Goal: Obtain resource: Obtain resource

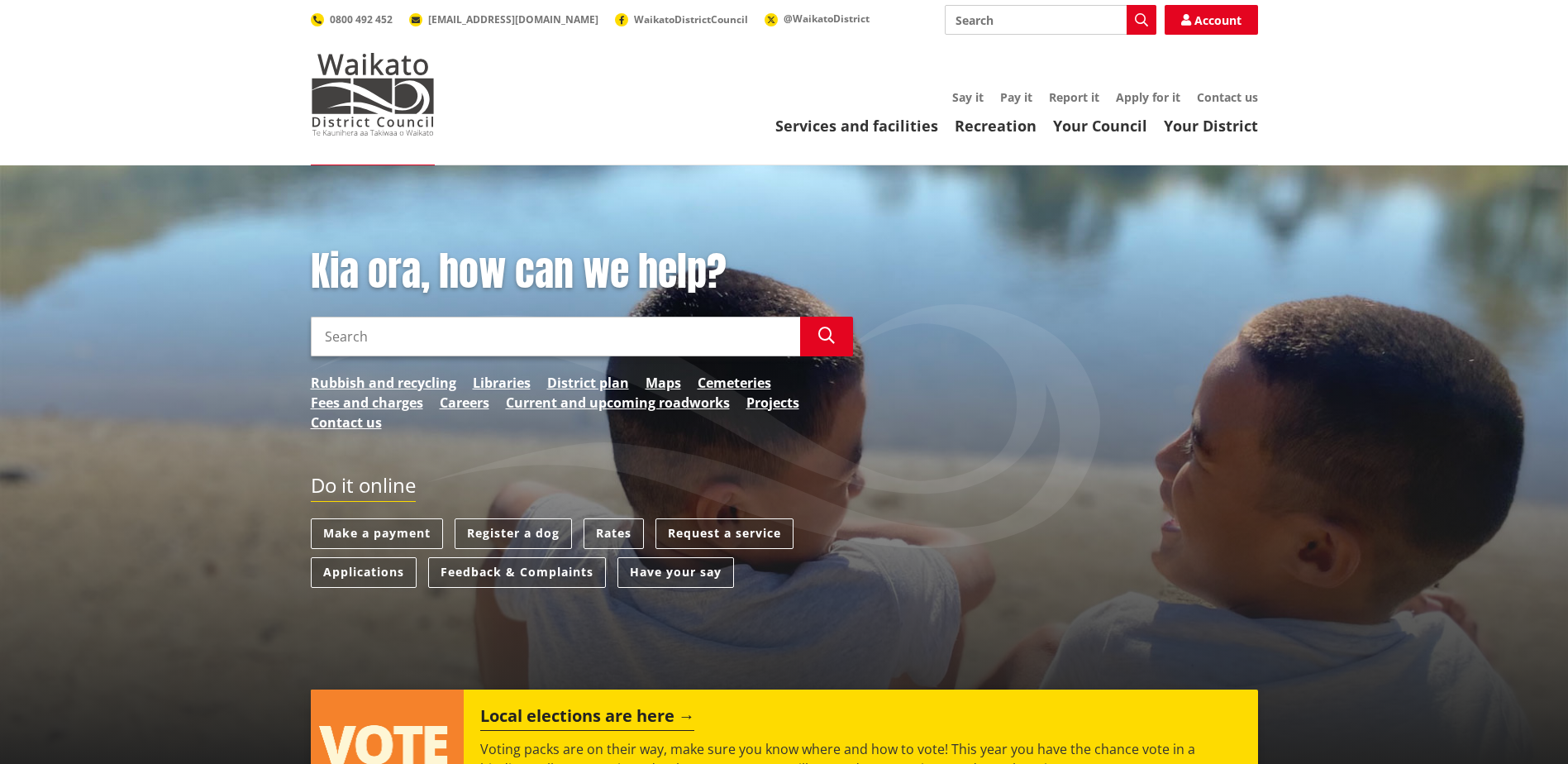
click at [395, 334] on input "Search" at bounding box center [555, 336] width 489 height 40
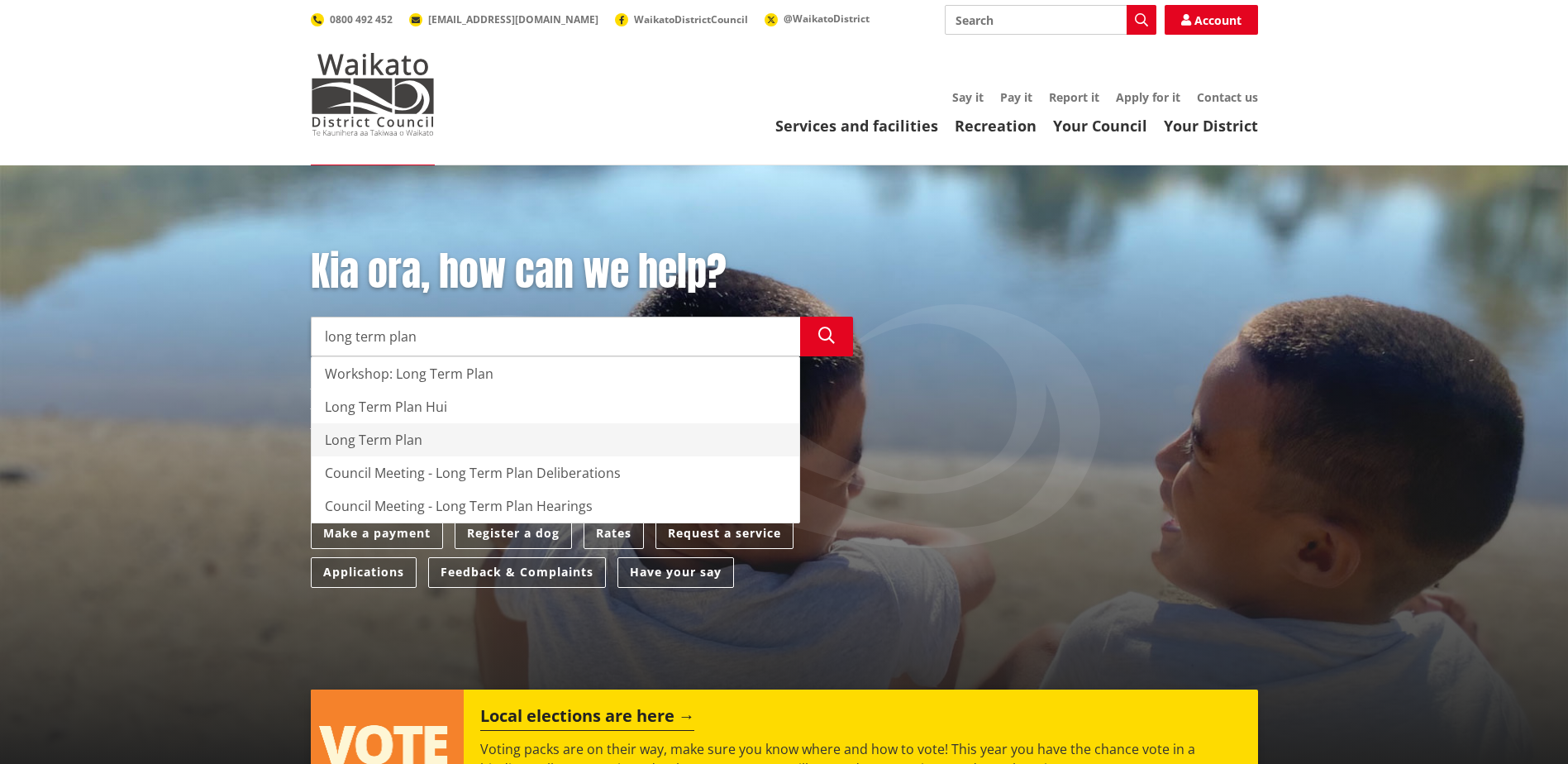
click at [401, 446] on div "Long Term Plan" at bounding box center [555, 440] width 487 height 34
type input "Long Term Plan"
click at [828, 330] on icon "button" at bounding box center [827, 336] width 17 height 17
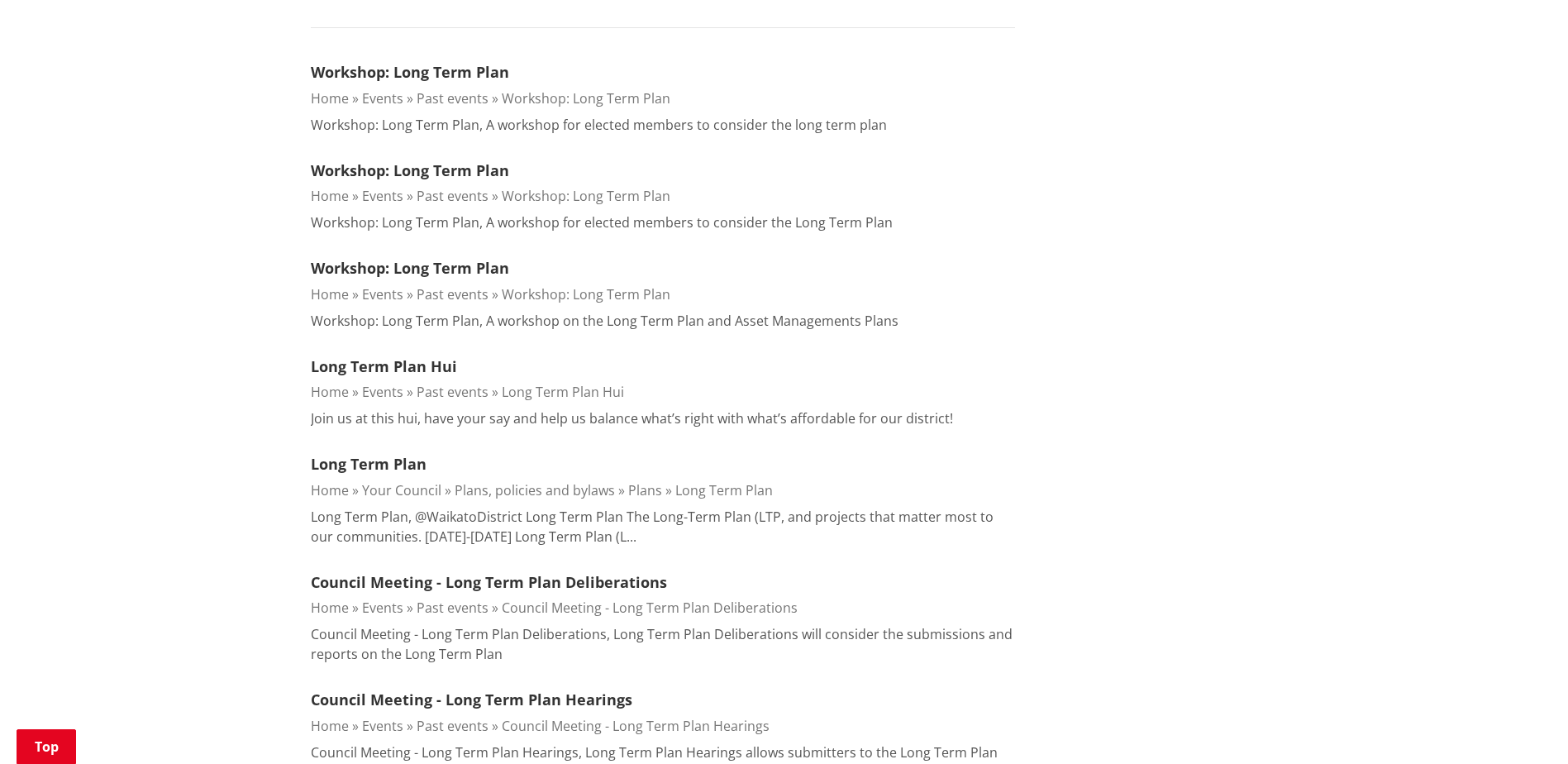
scroll to position [496, 0]
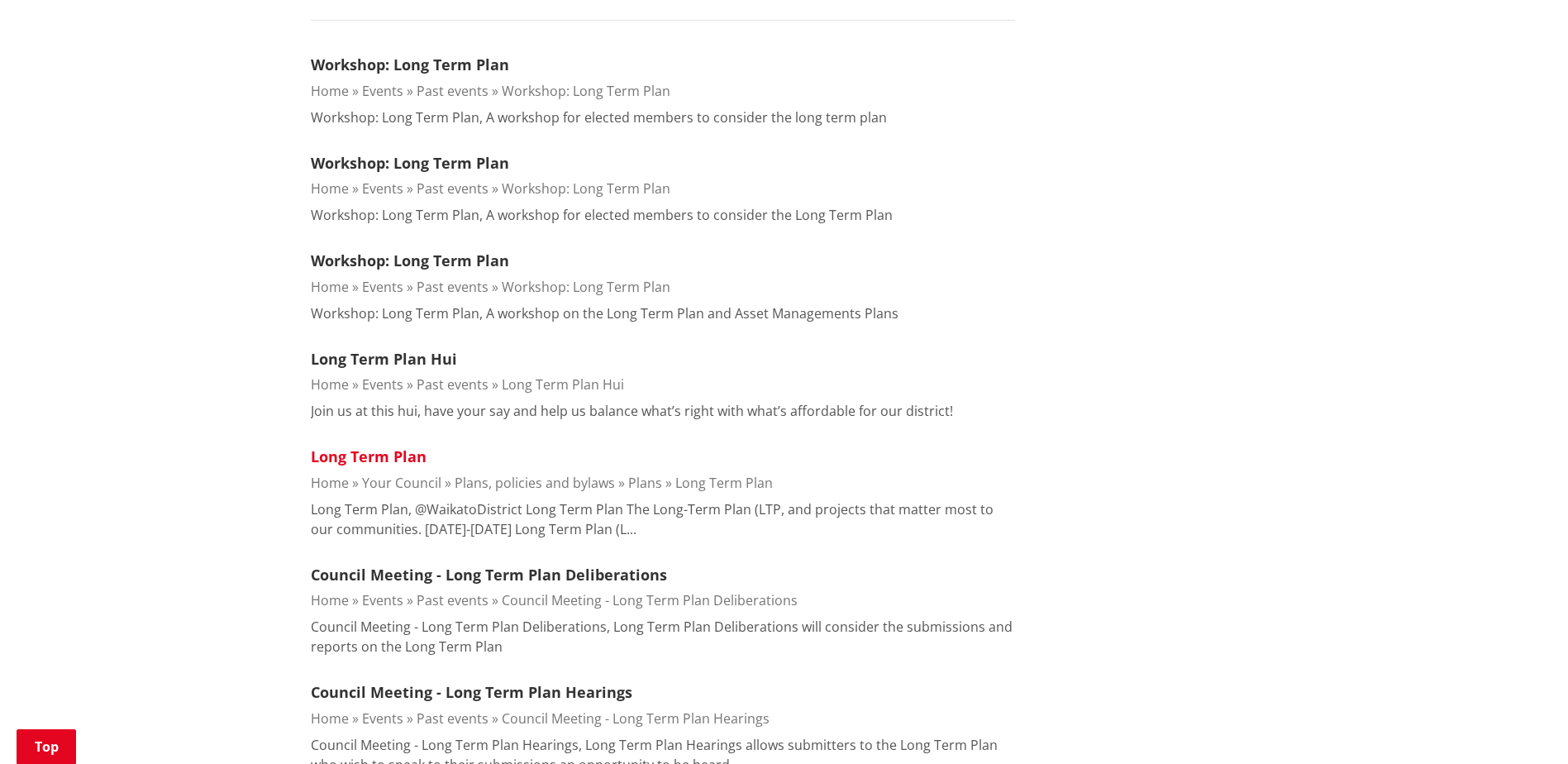
click at [413, 460] on link "Long Term Plan" at bounding box center [368, 456] width 115 height 20
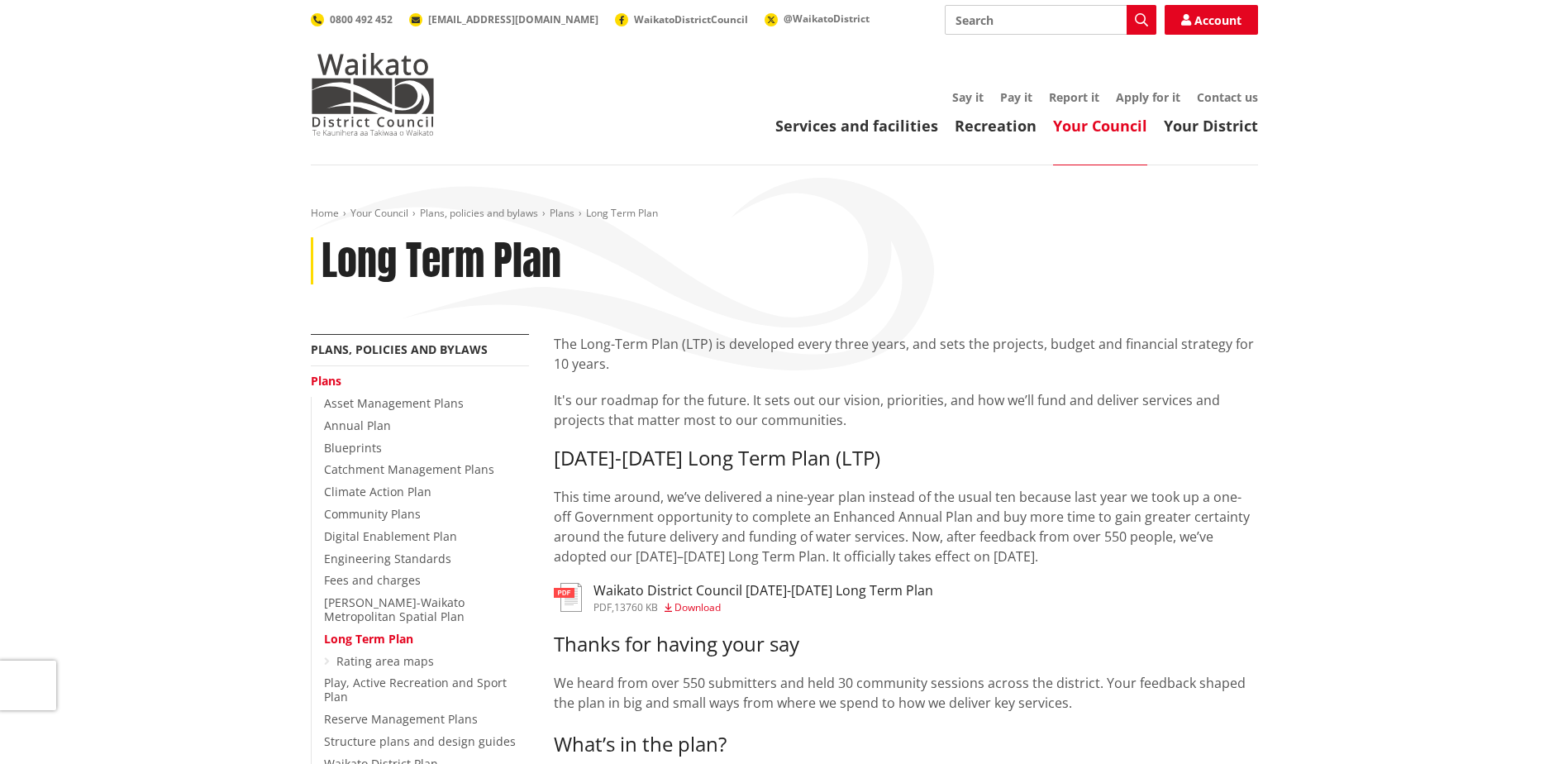
click at [718, 605] on span "Download" at bounding box center [698, 607] width 47 height 14
